Goal: Task Accomplishment & Management: Manage account settings

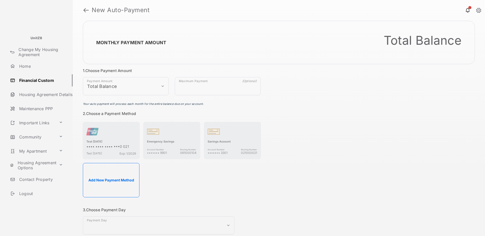
select select "**********"
click at [85, 8] on link at bounding box center [85, 10] width 5 height 12
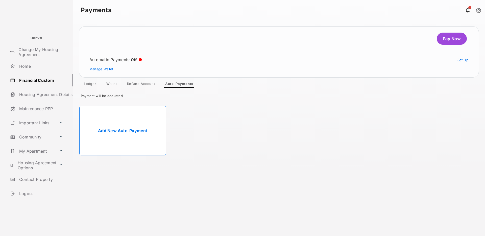
click at [137, 84] on link "Refund Account" at bounding box center [141, 85] width 36 height 6
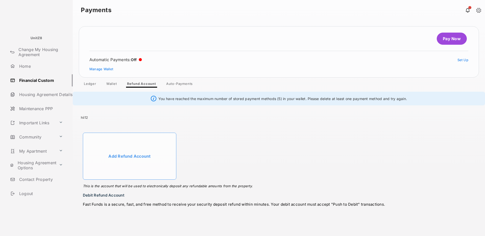
click at [134, 155] on li "Add Refund Account This is the account that will be used to electronically depo…" at bounding box center [130, 156] width 94 height 47
click at [106, 84] on link "Wallet" at bounding box center [111, 85] width 19 height 6
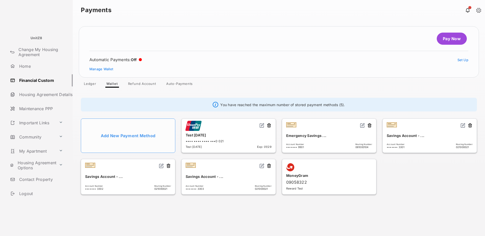
click at [135, 84] on link "Refund Account" at bounding box center [142, 85] width 36 height 6
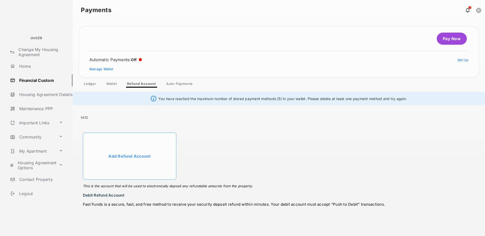
click at [141, 84] on link "Refund Account" at bounding box center [141, 85] width 37 height 6
drag, startPoint x: 89, startPoint y: 117, endPoint x: 110, endPoint y: 126, distance: 23.4
click at [79, 116] on div "hii12" at bounding box center [279, 116] width 413 height 14
copy div "hii12"
click at [113, 82] on link "Wallet" at bounding box center [111, 85] width 19 height 6
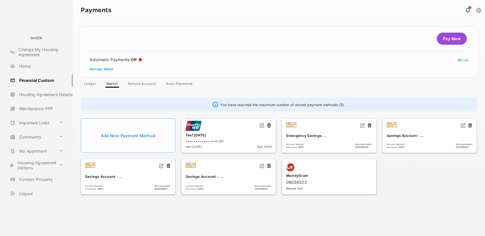
click at [136, 83] on link "Refund Account" at bounding box center [142, 85] width 36 height 6
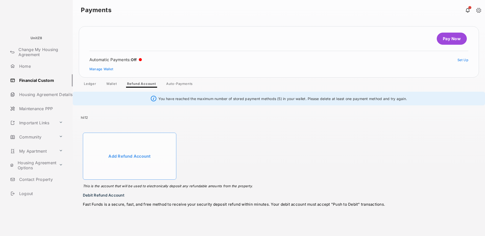
click at [137, 157] on li "Add Refund Account This is the account that will be used to electronically depo…" at bounding box center [130, 156] width 94 height 47
click at [135, 156] on li "Add Refund Account This is the account that will be used to electronically depo…" at bounding box center [130, 156] width 94 height 47
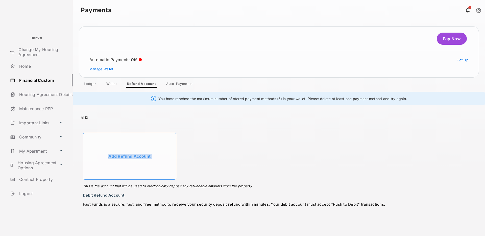
click at [135, 156] on li "Add Refund Account This is the account that will be used to electronically depo…" at bounding box center [130, 156] width 94 height 47
click at [224, 149] on ul "Add Refund Account This is the account that will be used to electronically depo…" at bounding box center [279, 156] width 398 height 53
click at [110, 84] on link "Wallet" at bounding box center [111, 85] width 19 height 6
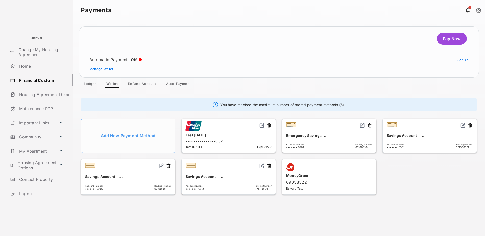
click at [270, 125] on button at bounding box center [269, 126] width 5 height 6
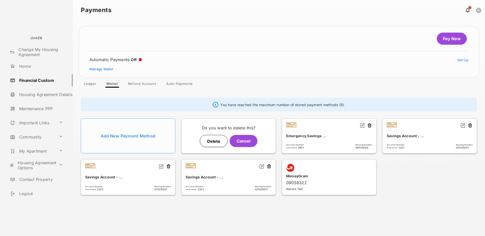
click at [223, 138] on button "Delete" at bounding box center [214, 141] width 28 height 12
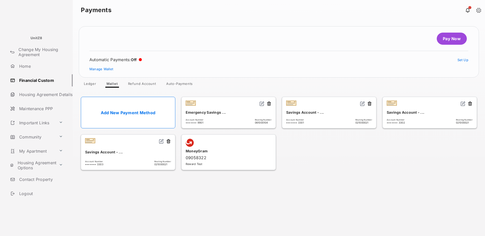
click at [136, 84] on link "Refund Account" at bounding box center [142, 85] width 36 height 6
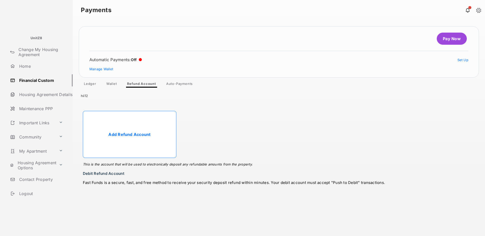
click at [137, 132] on link "Add Refund Account" at bounding box center [130, 134] width 94 height 47
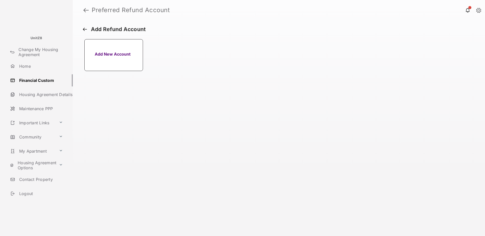
click at [115, 54] on button "Add New Account" at bounding box center [113, 55] width 59 height 32
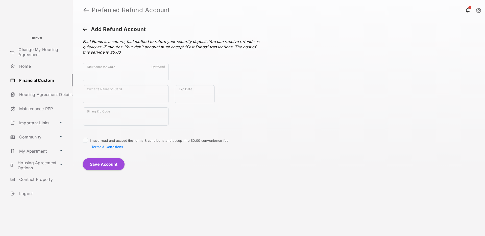
click at [336, 94] on div "Add Refund Account Fast Funds is a secure, fast method to return your security …" at bounding box center [279, 128] width 413 height 216
click at [101, 68] on input "Nickname for Card" at bounding box center [126, 72] width 86 height 18
type input "******"
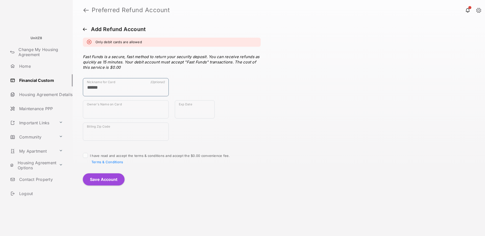
click at [98, 95] on input "******" at bounding box center [126, 87] width 86 height 18
click at [99, 108] on input "Owner's Name on Card" at bounding box center [126, 109] width 86 height 18
click at [332, 111] on div "Add Refund Account Only debit cards are allowed Fast Funds is a secure, fast me…" at bounding box center [279, 128] width 413 height 216
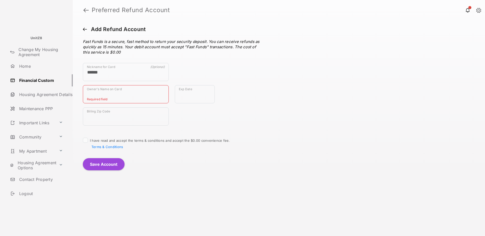
click at [108, 93] on input "Owner's Name on Card" at bounding box center [126, 94] width 86 height 18
type input "****"
click at [198, 91] on input "Exp Date" at bounding box center [195, 94] width 40 height 18
type input "*******"
click at [91, 116] on input "Billing Zip Code" at bounding box center [126, 116] width 86 height 18
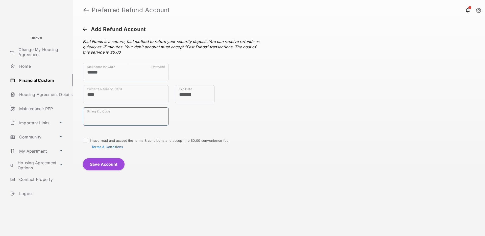
type input "*****"
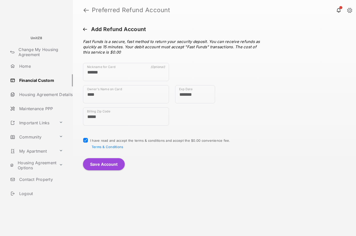
click at [101, 162] on button "Save Account" at bounding box center [104, 164] width 42 height 12
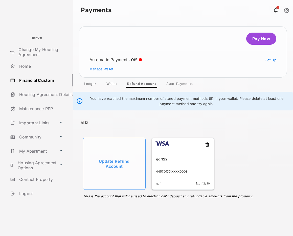
click at [206, 144] on button at bounding box center [207, 145] width 5 height 6
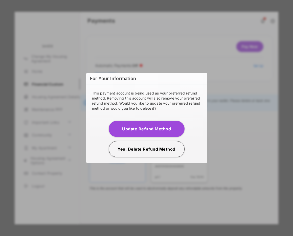
click at [156, 148] on button "Yes, Delete Refund Method" at bounding box center [147, 149] width 76 height 16
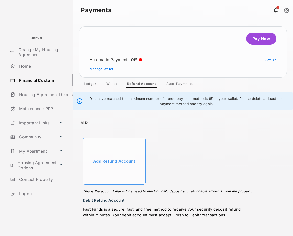
click at [115, 83] on link "Wallet" at bounding box center [111, 85] width 19 height 6
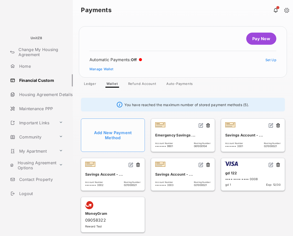
click at [137, 83] on link "Refund Account" at bounding box center [142, 85] width 36 height 6
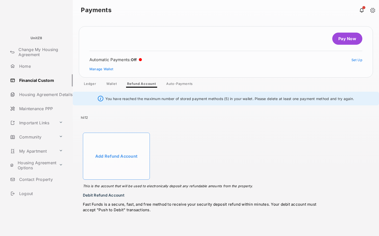
click at [203, 139] on ul "Add Refund Account This is the account that will be used to electronically depo…" at bounding box center [226, 156] width 292 height 53
drag, startPoint x: 97, startPoint y: 119, endPoint x: 79, endPoint y: 118, distance: 17.7
click at [79, 118] on div "hii12" at bounding box center [226, 116] width 306 height 14
click at [138, 121] on div "hii12" at bounding box center [226, 116] width 306 height 14
click at [86, 116] on div "hii12" at bounding box center [226, 116] width 306 height 14
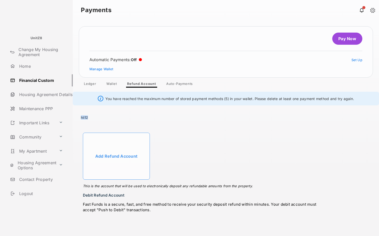
click at [86, 116] on div "hii12" at bounding box center [226, 116] width 306 height 14
click at [135, 117] on div "hii12" at bounding box center [226, 116] width 306 height 14
click at [85, 116] on div "hii12" at bounding box center [226, 116] width 306 height 14
click at [139, 117] on div "hii12" at bounding box center [226, 116] width 306 height 14
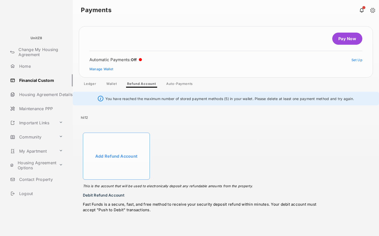
click at [93, 84] on link "Ledger" at bounding box center [90, 85] width 20 height 6
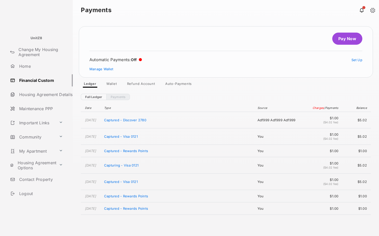
click at [110, 84] on link "Wallet" at bounding box center [111, 85] width 19 height 6
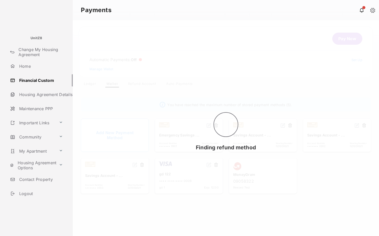
click at [86, 85] on div "Finding refund method" at bounding box center [226, 128] width 306 height 216
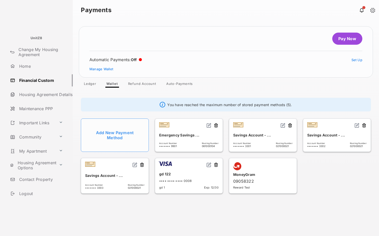
click at [87, 84] on link "Ledger" at bounding box center [90, 85] width 20 height 6
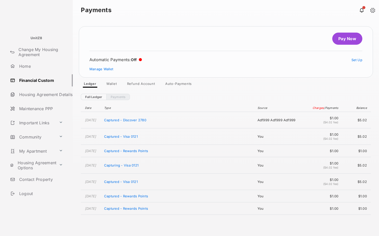
click at [137, 84] on link "Refund Account" at bounding box center [141, 85] width 36 height 6
